Goal: Task Accomplishment & Management: Manage account settings

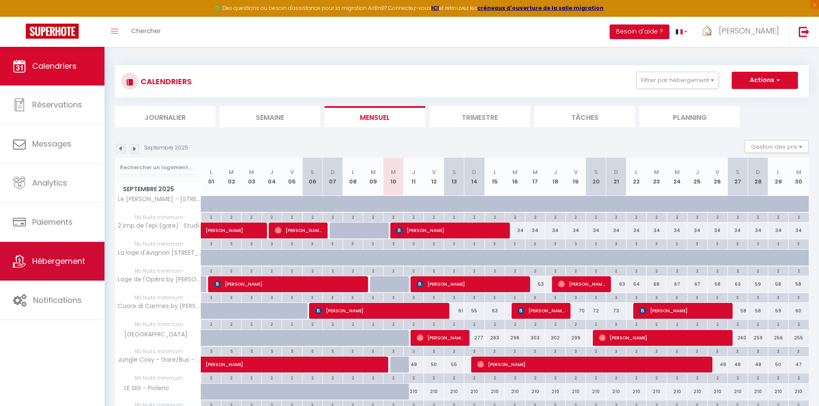
click at [72, 263] on span "Hébergement" at bounding box center [58, 261] width 53 height 11
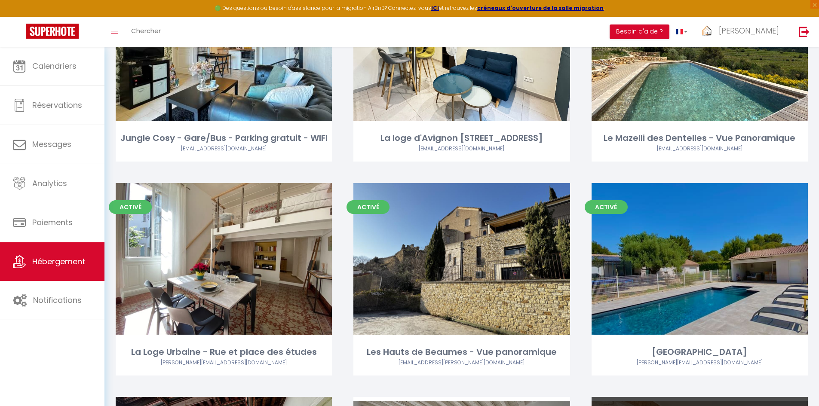
scroll to position [540, 0]
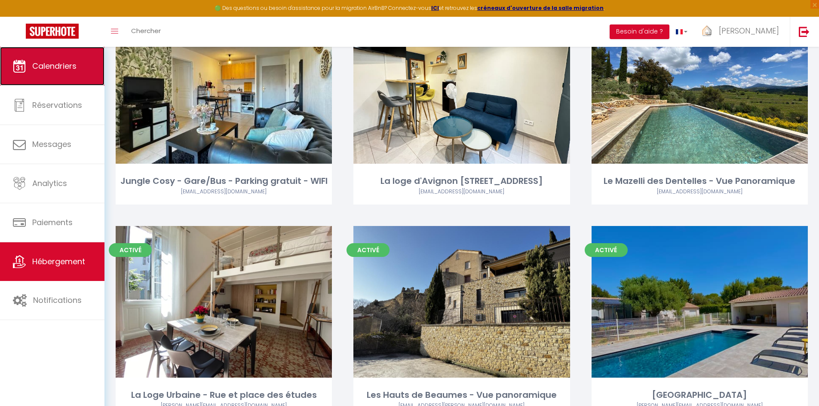
click at [46, 79] on link "Calendriers" at bounding box center [52, 66] width 104 height 39
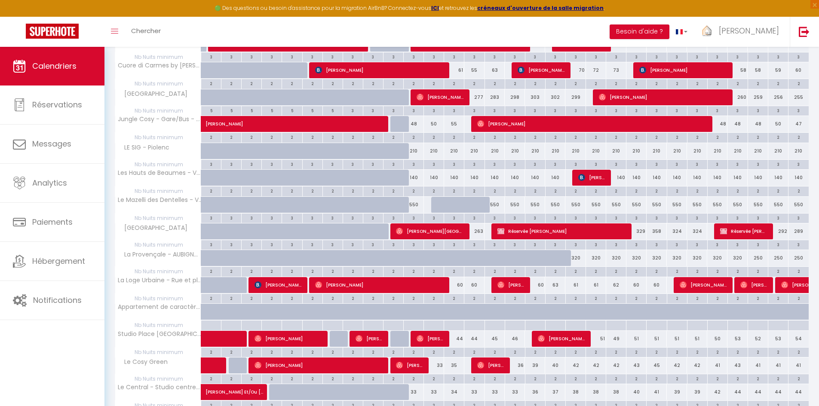
scroll to position [258, 0]
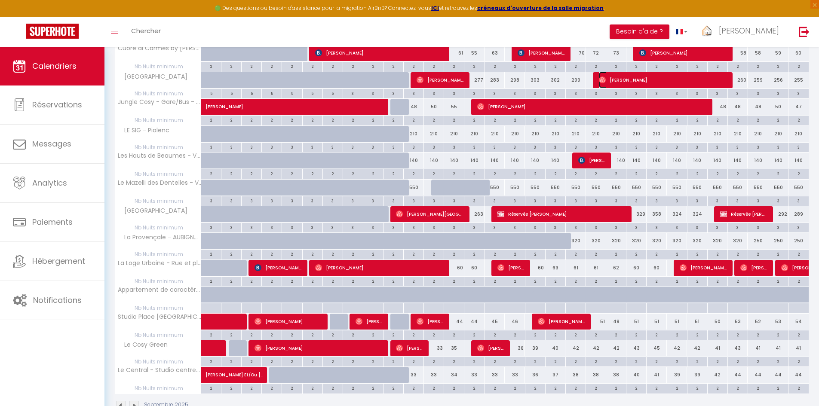
click at [725, 81] on span "[PERSON_NAME]" at bounding box center [663, 80] width 128 height 16
select select "OK"
select select "0"
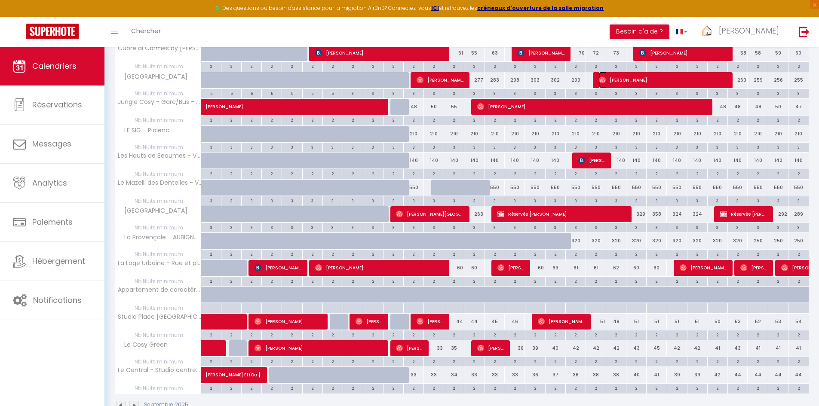
select select "1"
select select
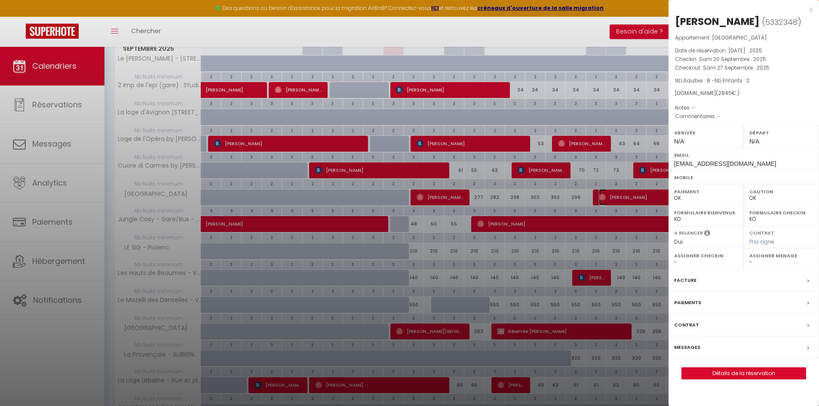
scroll to position [86, 0]
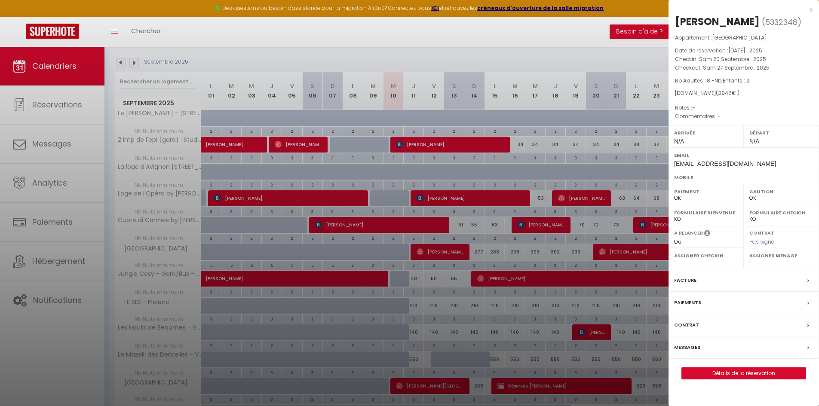
click at [633, 209] on div at bounding box center [409, 203] width 819 height 406
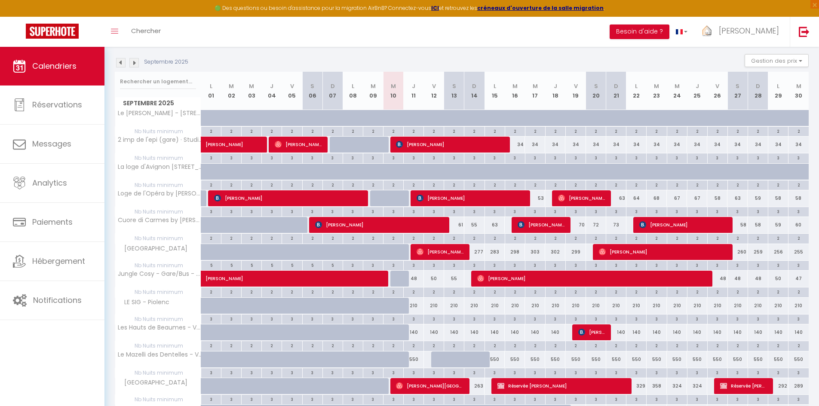
click at [728, 251] on div "260" at bounding box center [737, 252] width 20 height 16
type input "260"
type input "Sam 27 Septembre 2025"
type input "Dim 28 Septembre 2025"
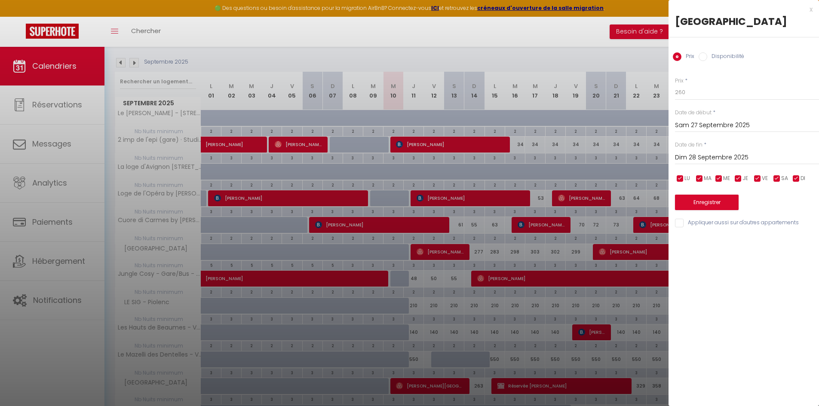
click at [642, 254] on div at bounding box center [409, 203] width 819 height 406
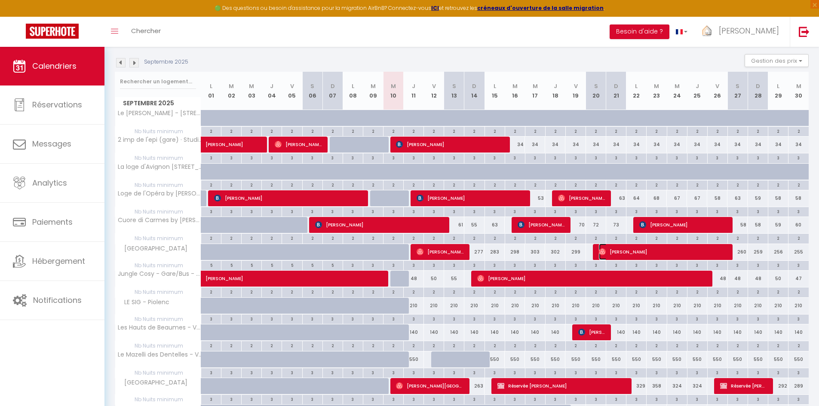
click at [709, 254] on span "[PERSON_NAME]" at bounding box center [663, 252] width 128 height 16
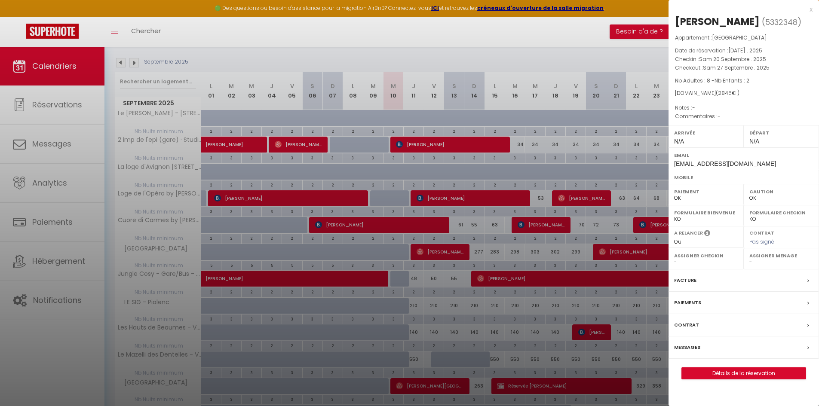
click at [664, 272] on div at bounding box center [409, 203] width 819 height 406
